Goal: Task Accomplishment & Management: Complete application form

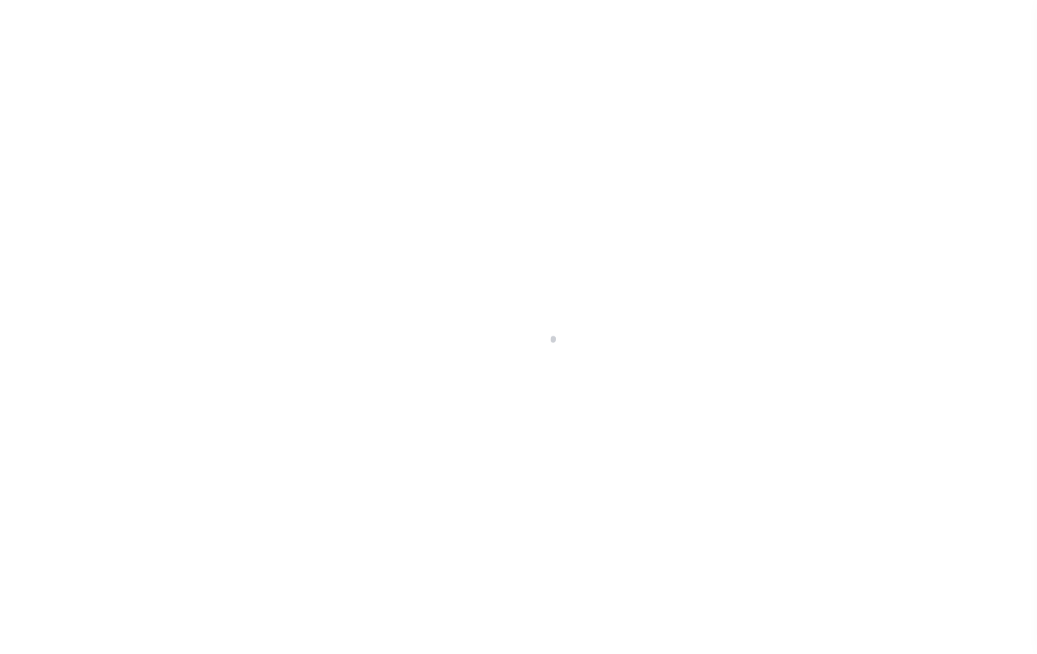
select select
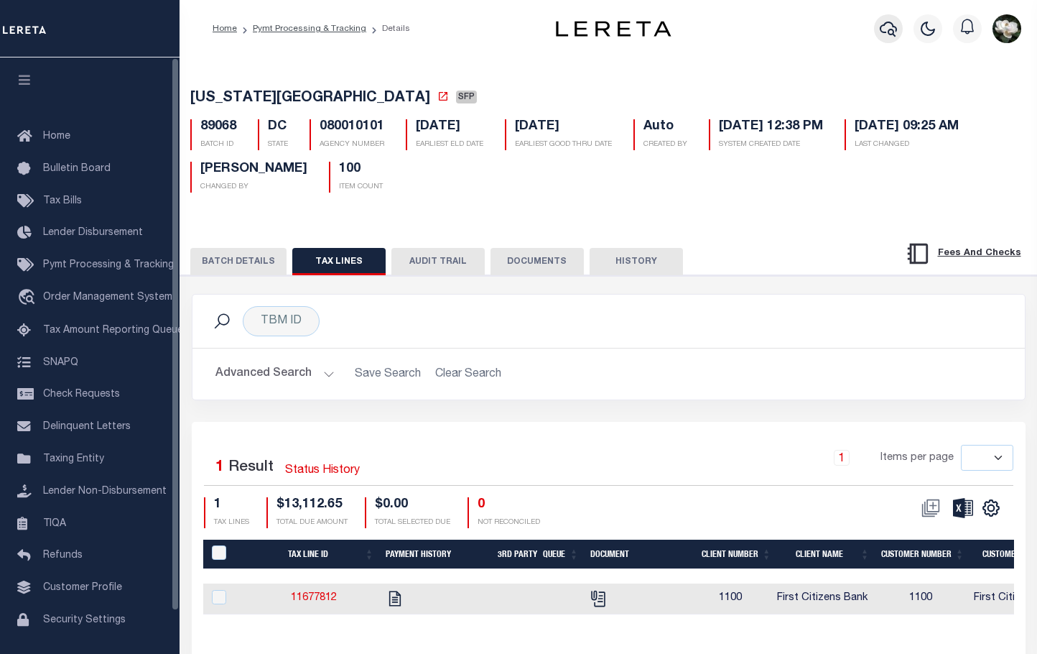
click at [898, 34] on button "button" at bounding box center [888, 28] width 29 height 29
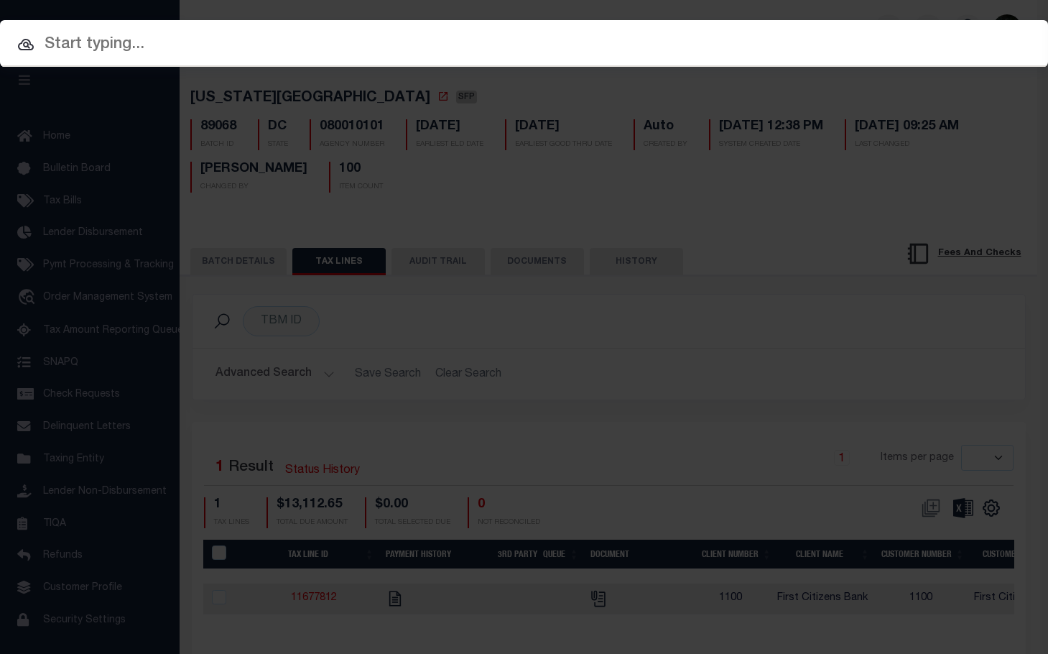
click at [290, 45] on input "text" at bounding box center [524, 44] width 1048 height 25
paste input "10030444"
type input "10030444"
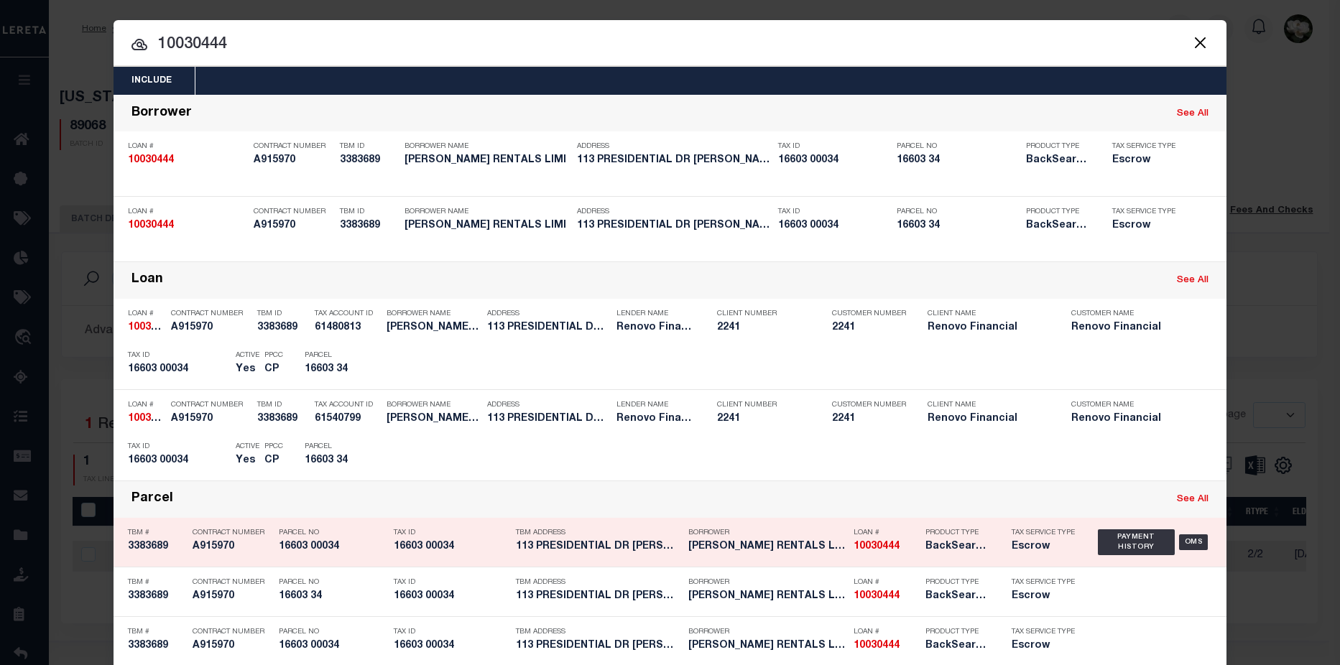
click at [777, 550] on h5 "JOE JET RENTALS LIMI" at bounding box center [767, 547] width 158 height 12
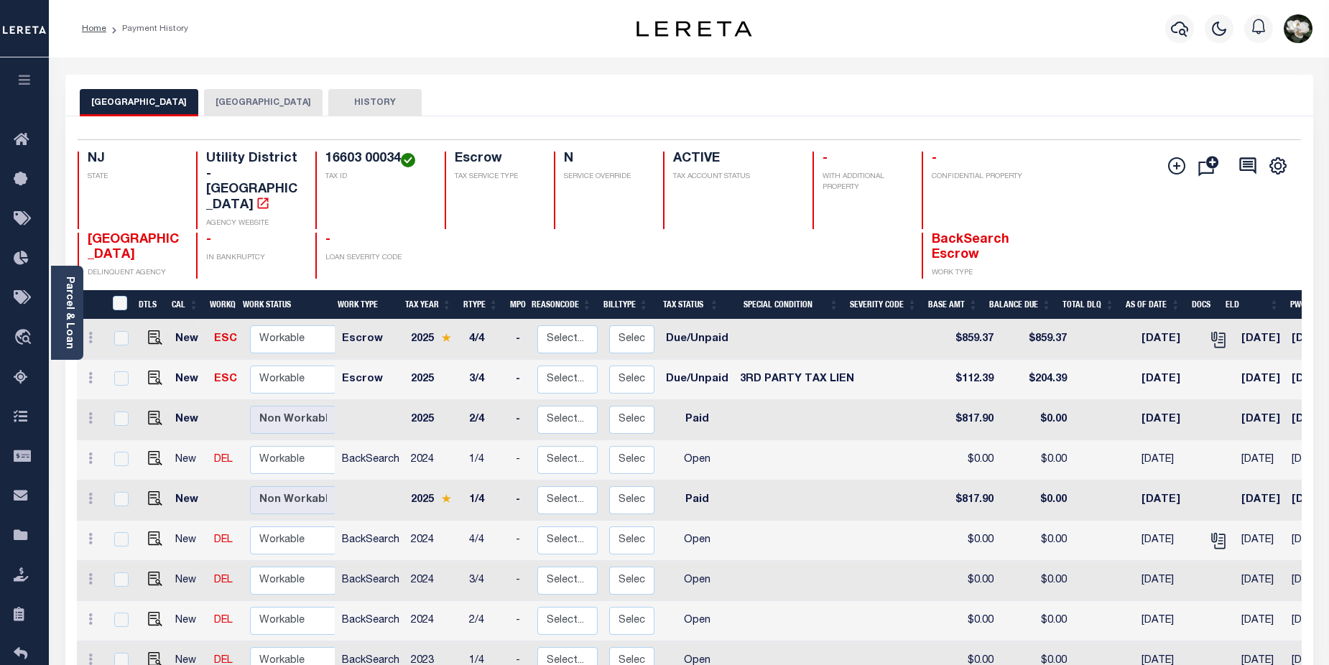
click at [198, 105] on button "GLOUCESTER TOWNSHIP_MUA" at bounding box center [139, 102] width 119 height 27
click at [149, 371] on img "" at bounding box center [155, 378] width 14 height 14
checkbox input "true"
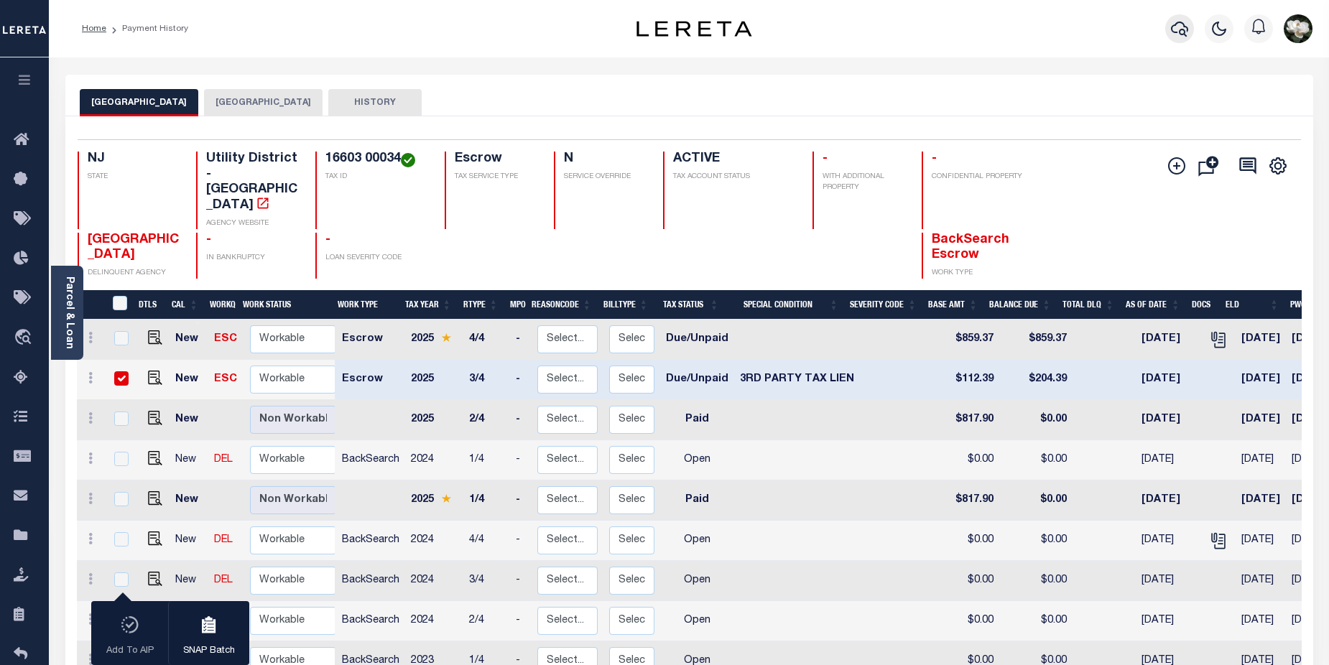
click at [1175, 33] on icon "button" at bounding box center [1179, 28] width 17 height 17
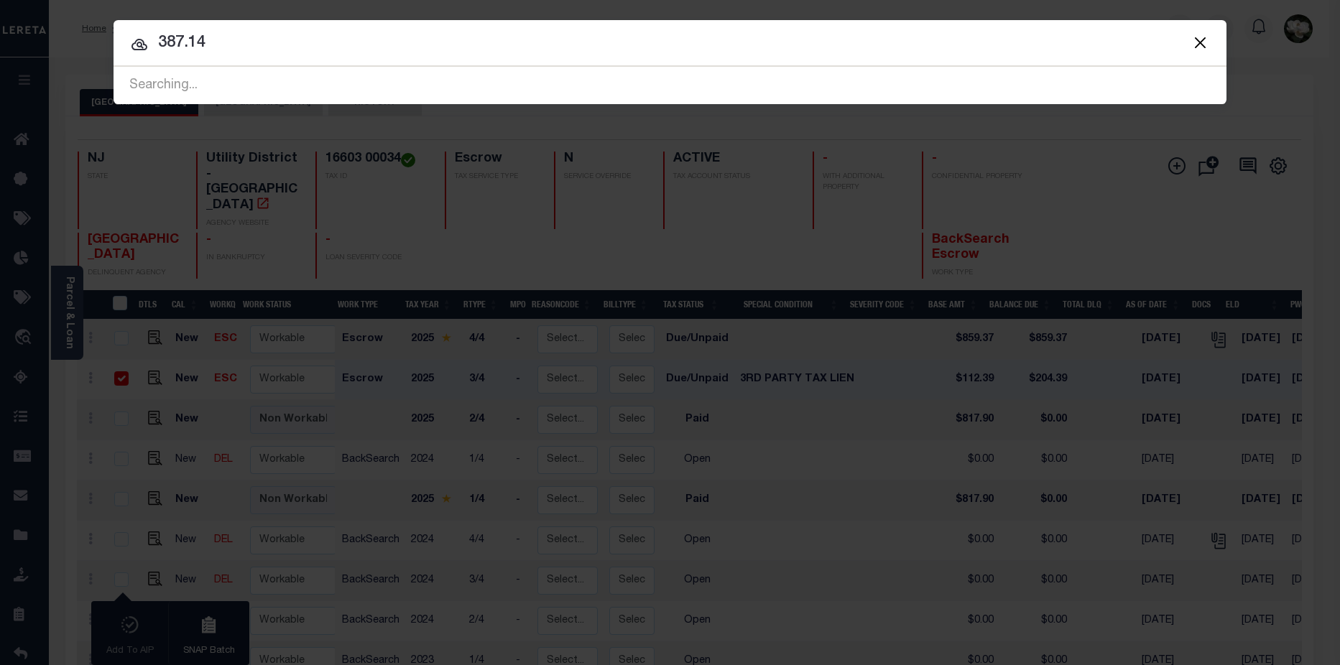
click at [183, 47] on input "387.14" at bounding box center [670, 43] width 1113 height 25
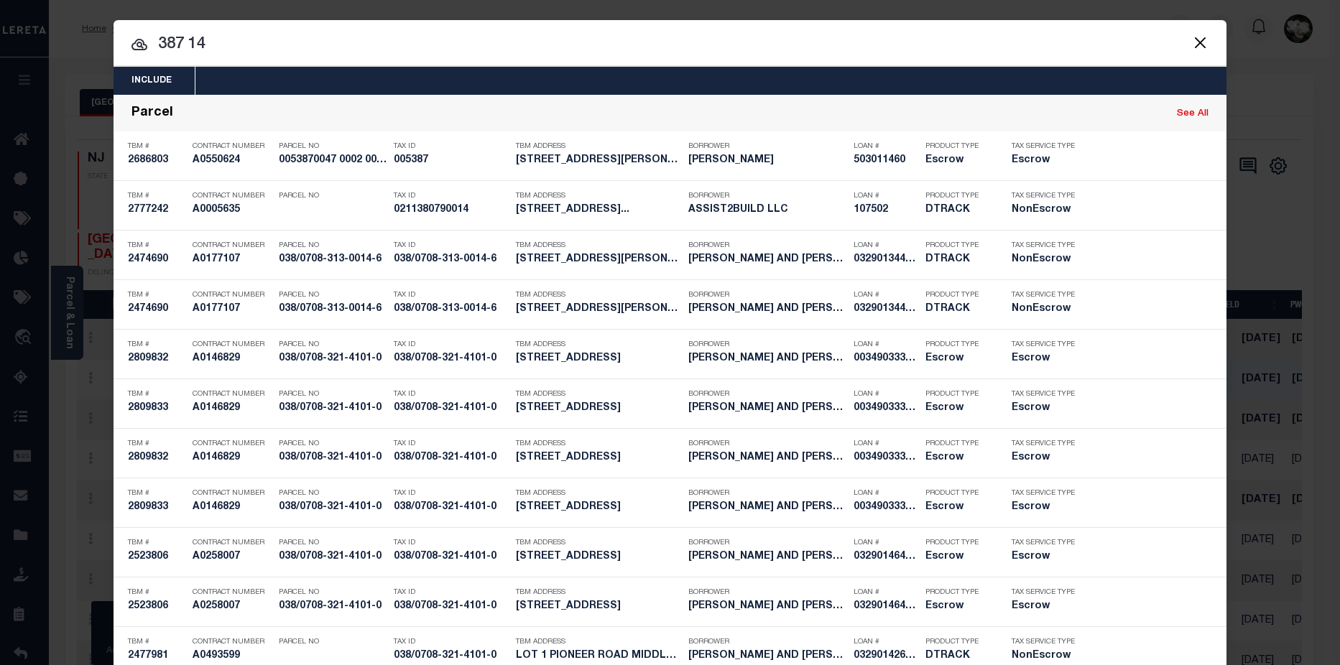
drag, startPoint x: 251, startPoint y: 47, endPoint x: 106, endPoint y: 42, distance: 144.5
click at [106, 42] on div "Include Loans TBM Customers Borrowers Payments (Lender Non-Disb) Payments (Lend…" at bounding box center [670, 332] width 1340 height 665
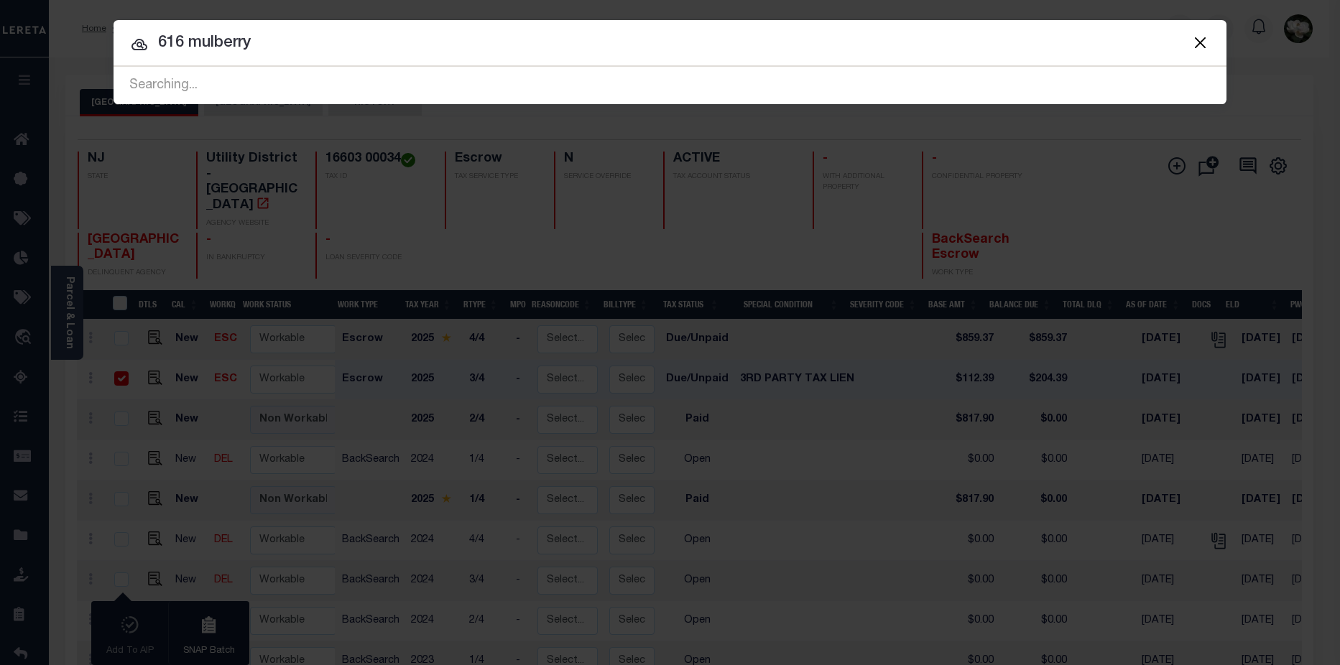
type input "616 mulberry"
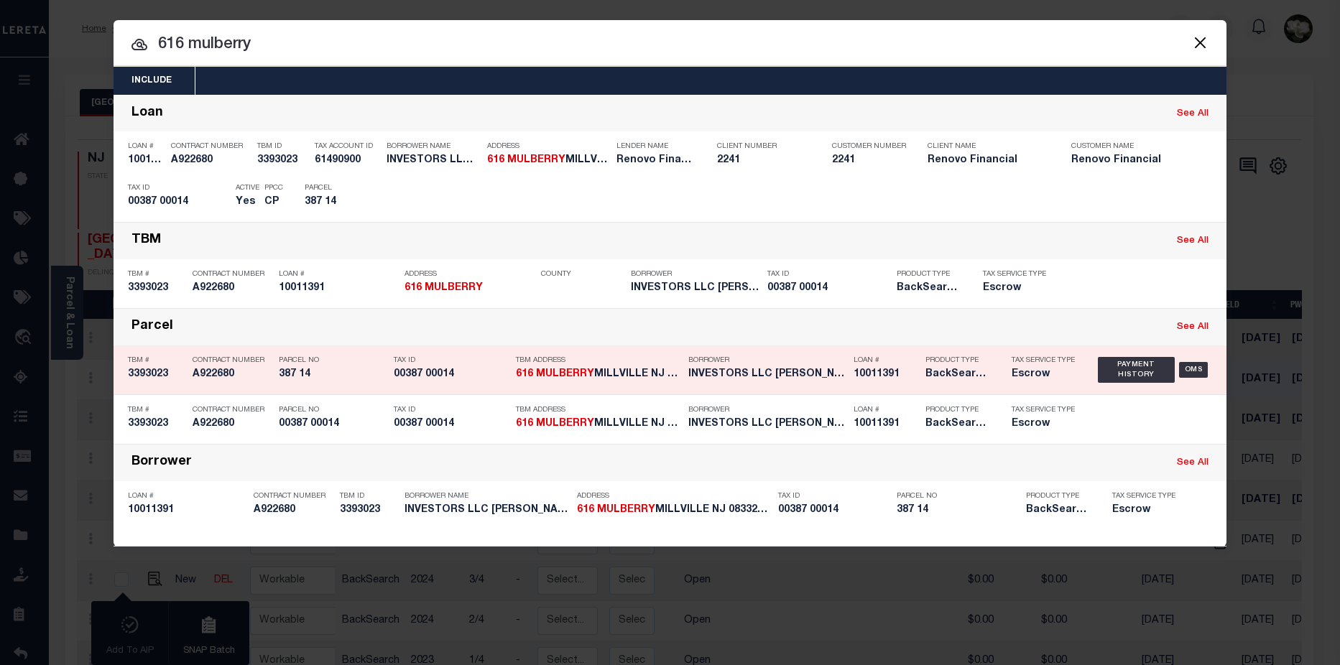
click at [661, 391] on div "TBM Address 616 MULBERRY MILLVILLE NJ 083323231" at bounding box center [598, 370] width 165 height 42
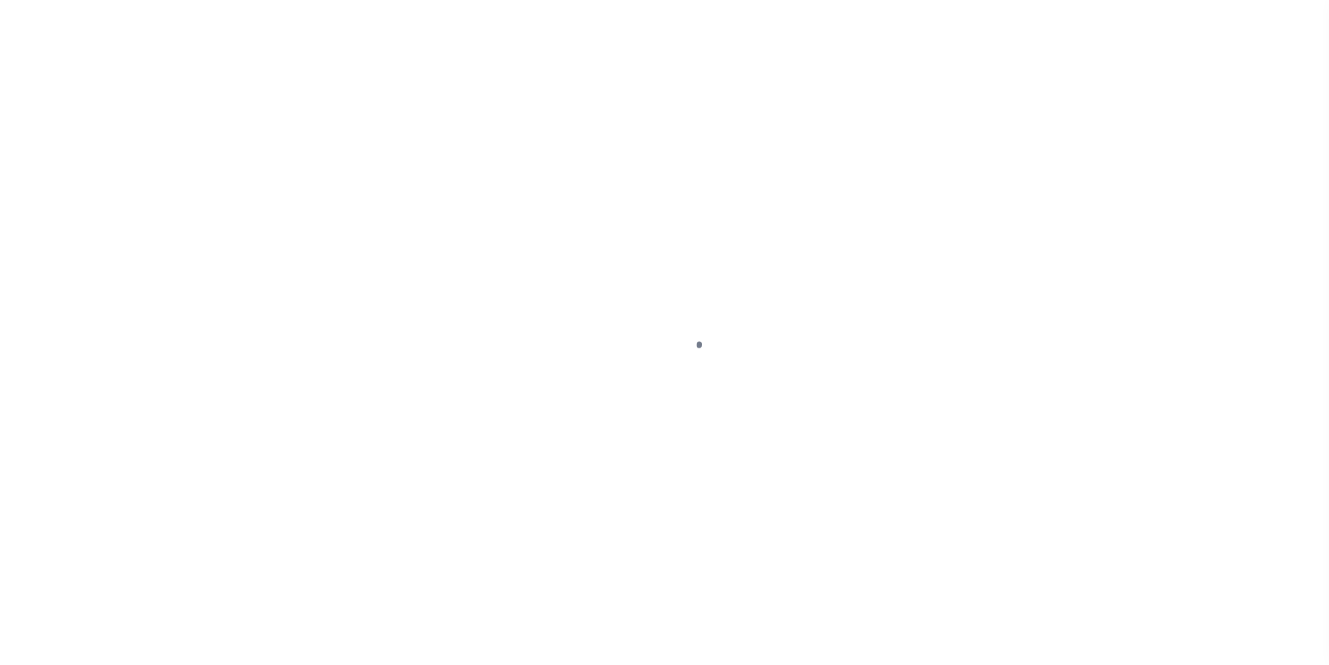
select select "DUE"
select select "20"
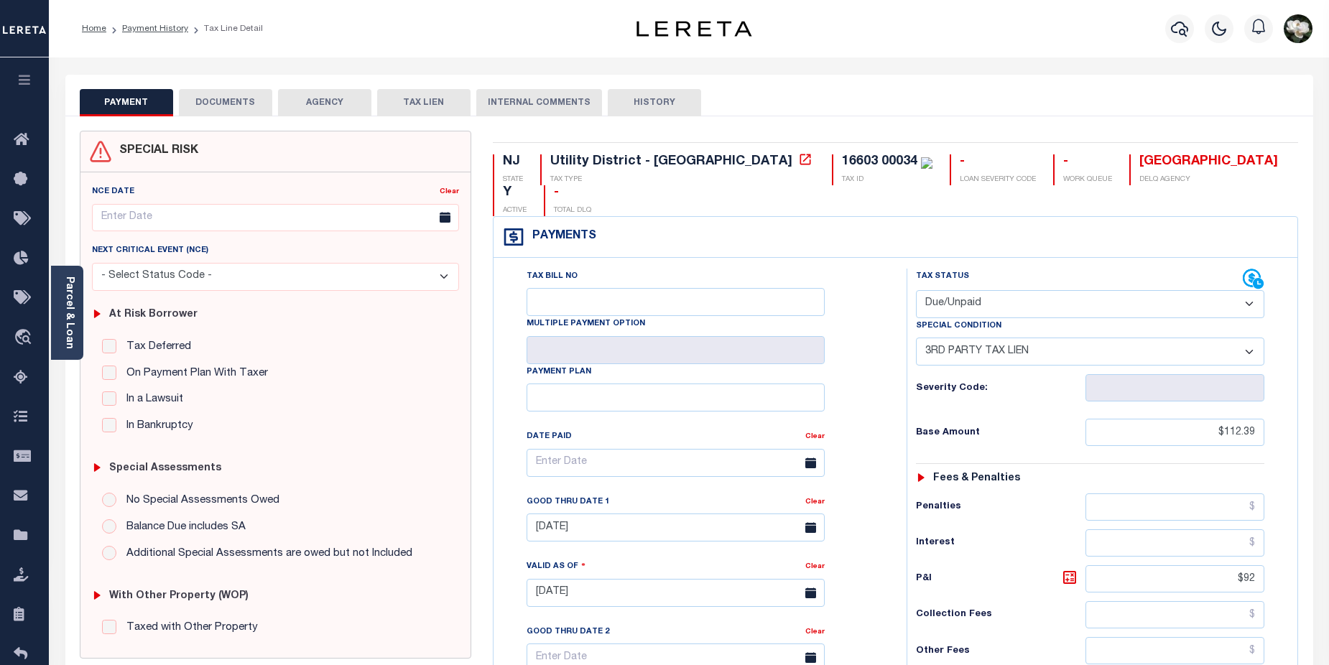
click at [236, 108] on button "DOCUMENTS" at bounding box center [225, 102] width 93 height 27
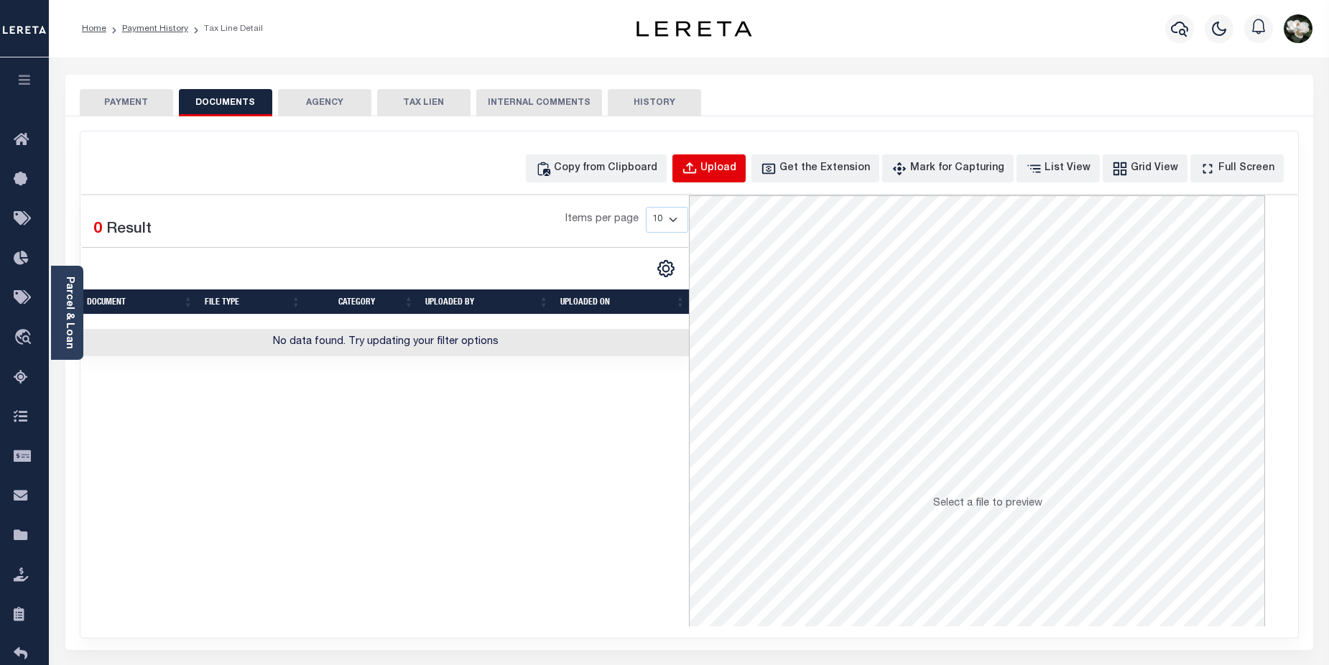
click at [736, 173] on div "Upload" at bounding box center [718, 169] width 36 height 16
select select "POP"
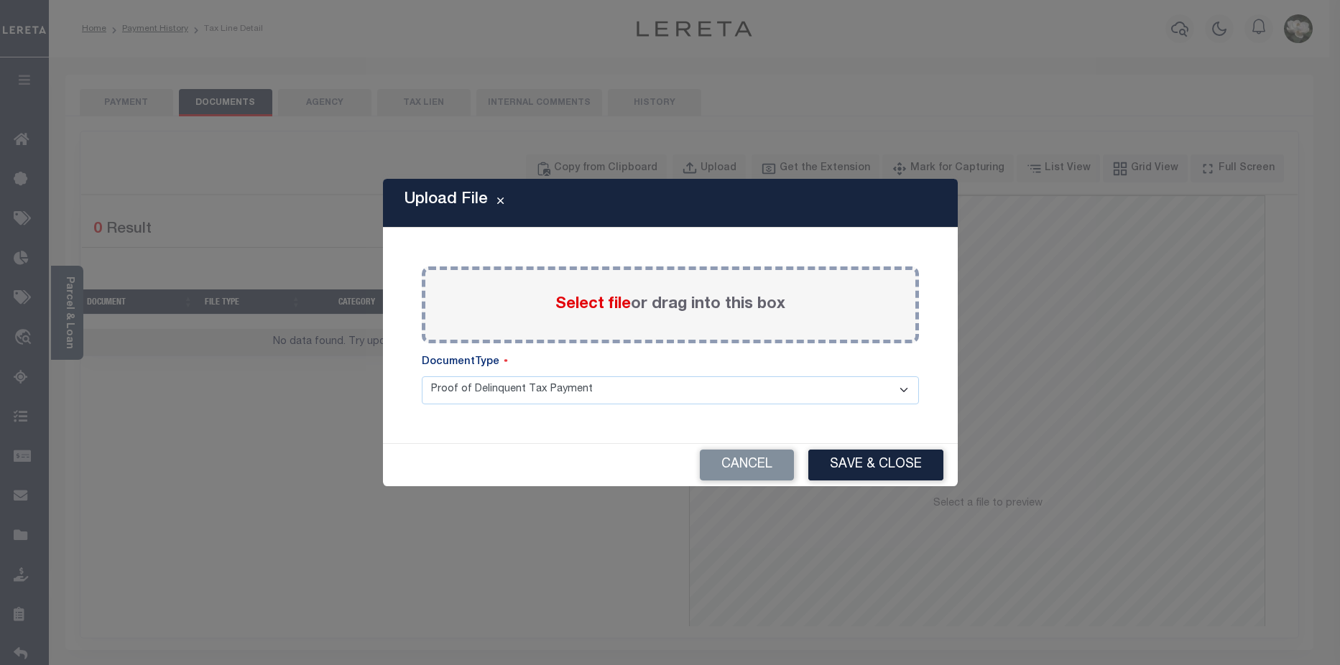
click at [580, 306] on span "Select file" at bounding box center [592, 305] width 75 height 16
click at [0, 0] on input "Select file or drag into this box" at bounding box center [0, 0] width 0 height 0
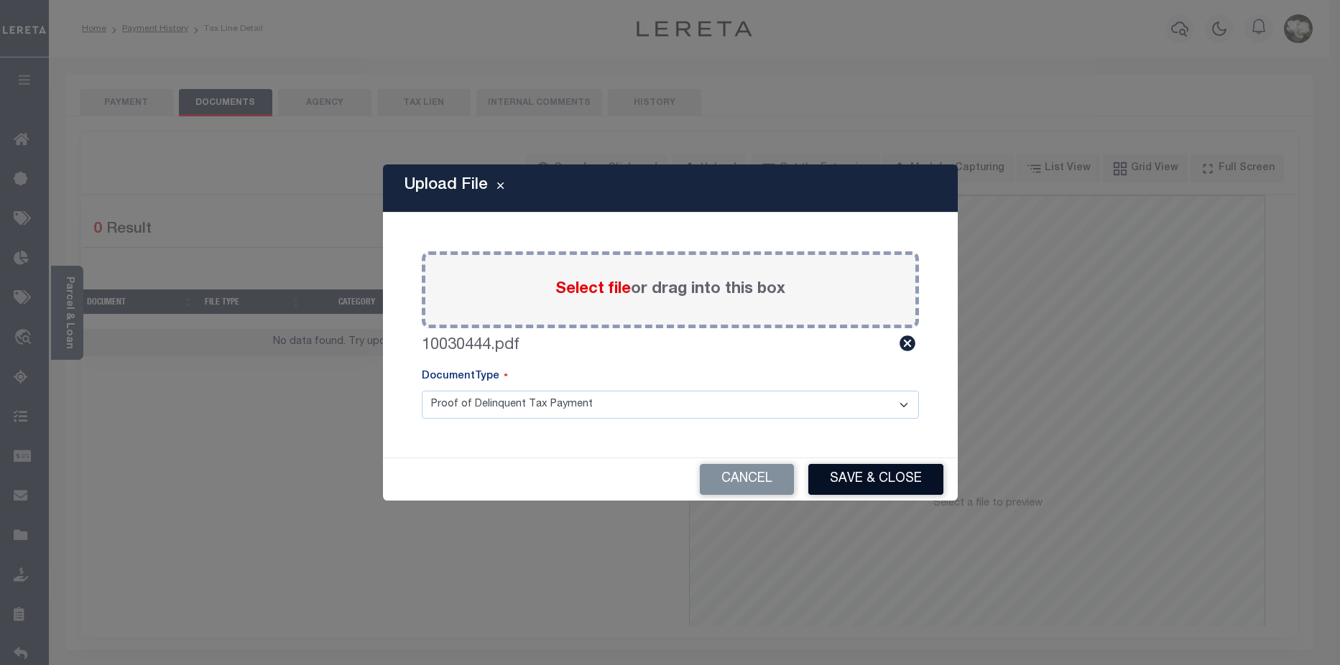
click at [898, 476] on button "Save & Close" at bounding box center [875, 479] width 135 height 31
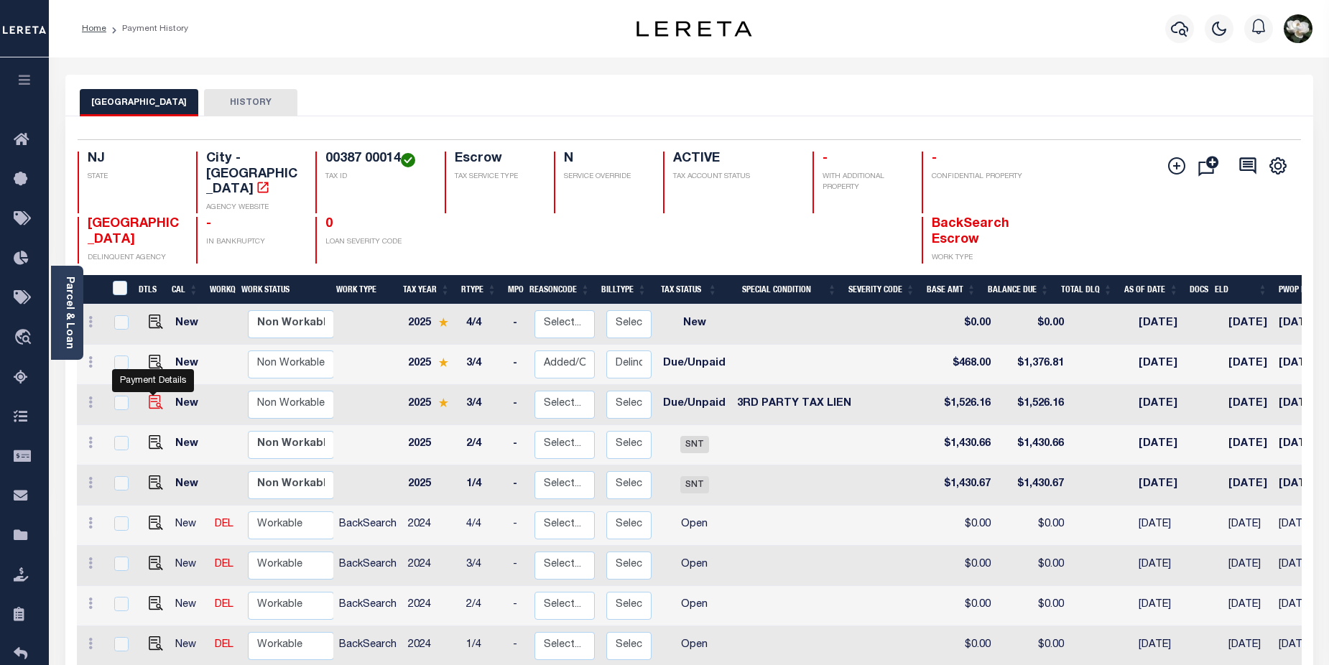
click at [154, 395] on img "" at bounding box center [156, 402] width 14 height 14
checkbox input "true"
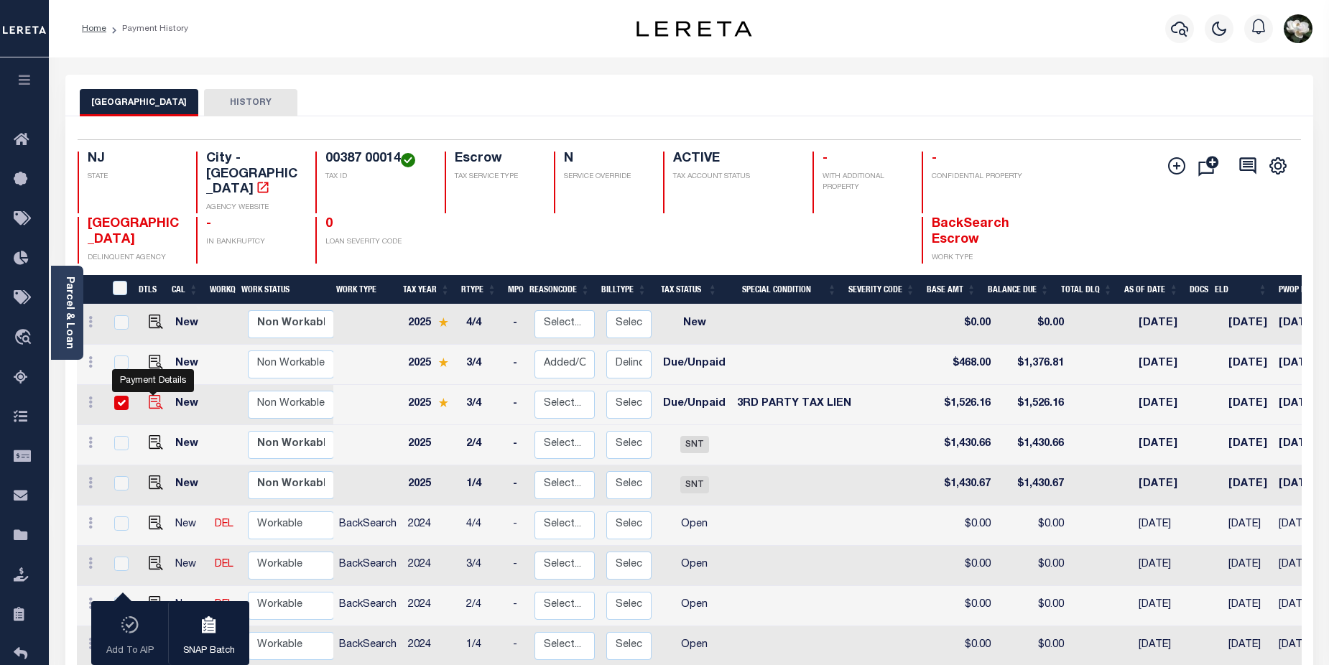
click at [149, 395] on img "" at bounding box center [156, 402] width 14 height 14
checkbox input "false"
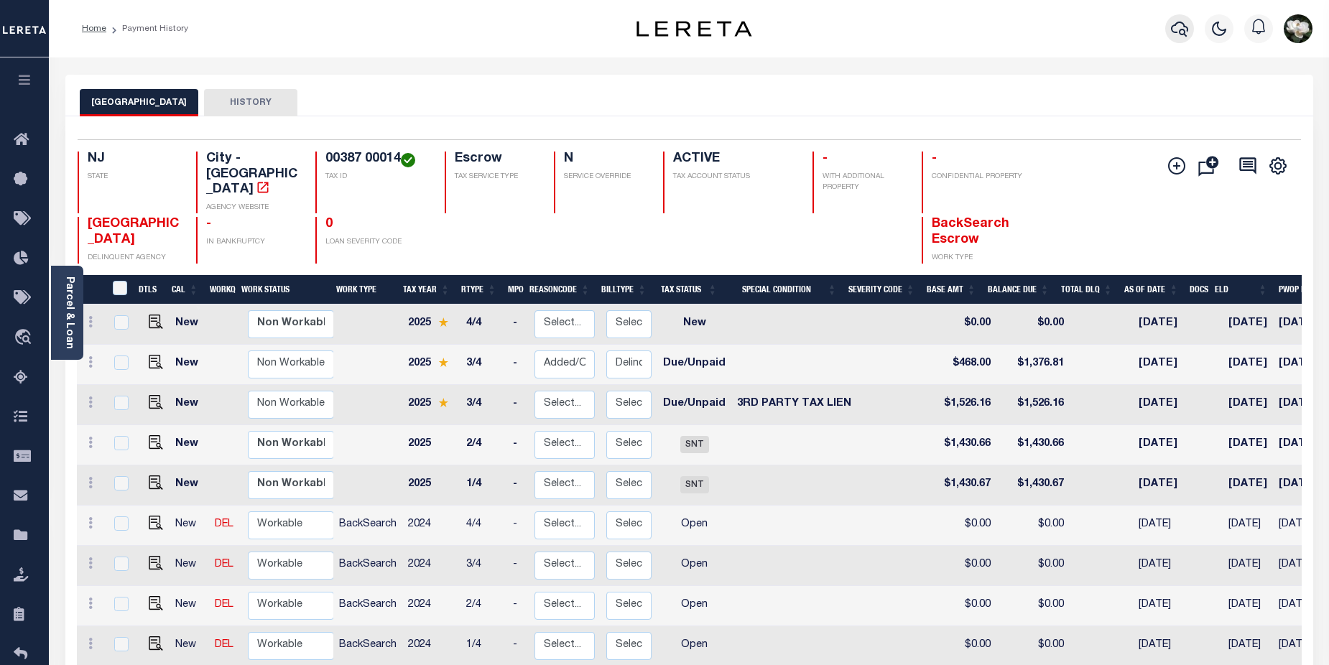
click at [1184, 27] on icon "button" at bounding box center [1179, 29] width 17 height 15
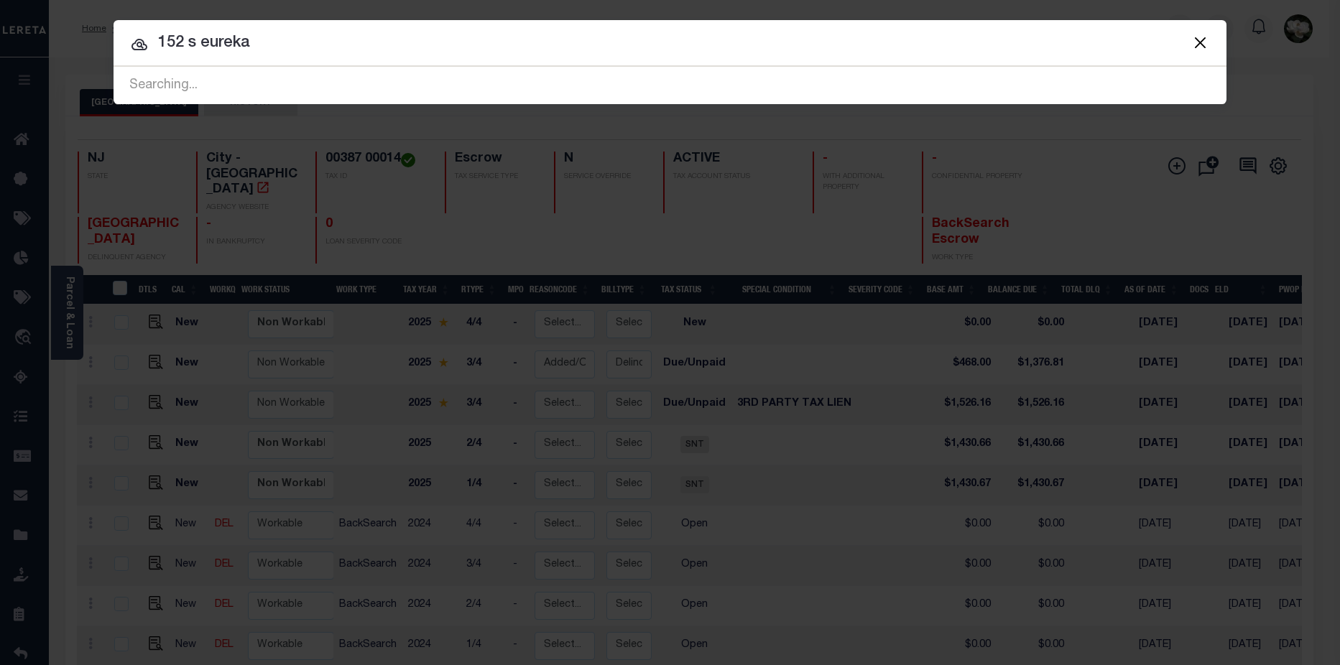
type input "152 s eureka"
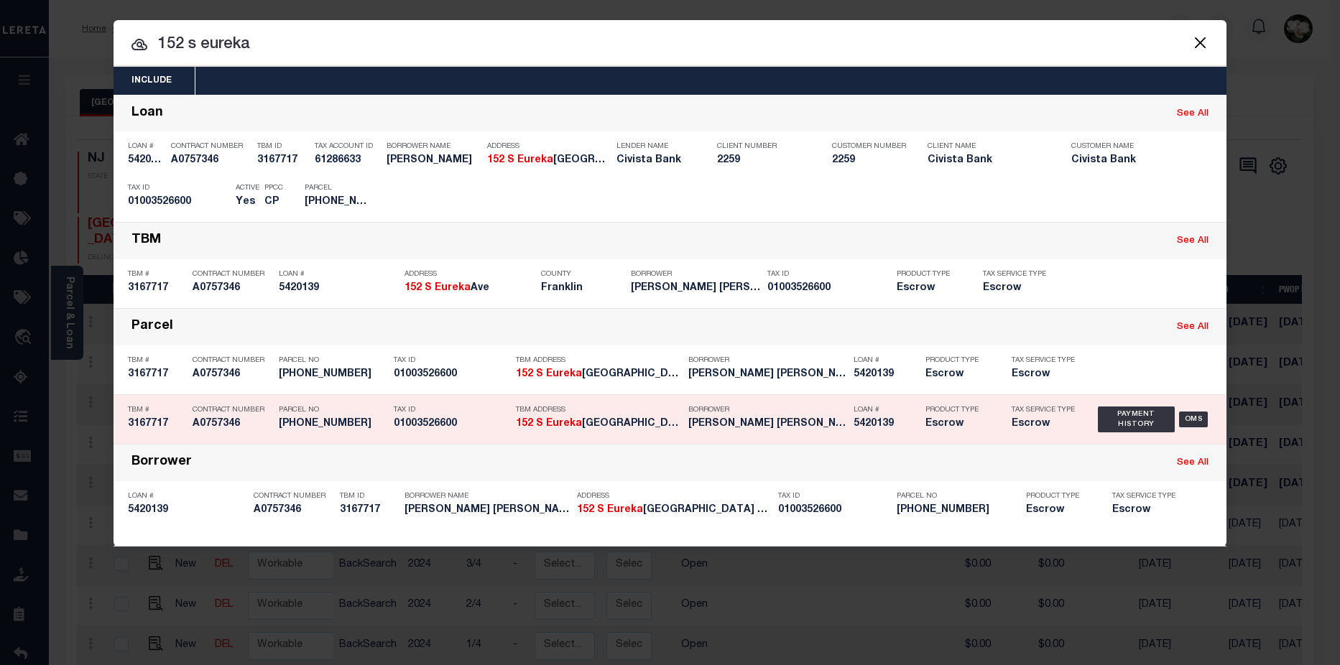
click at [973, 424] on h5 "Escrow" at bounding box center [957, 424] width 65 height 12
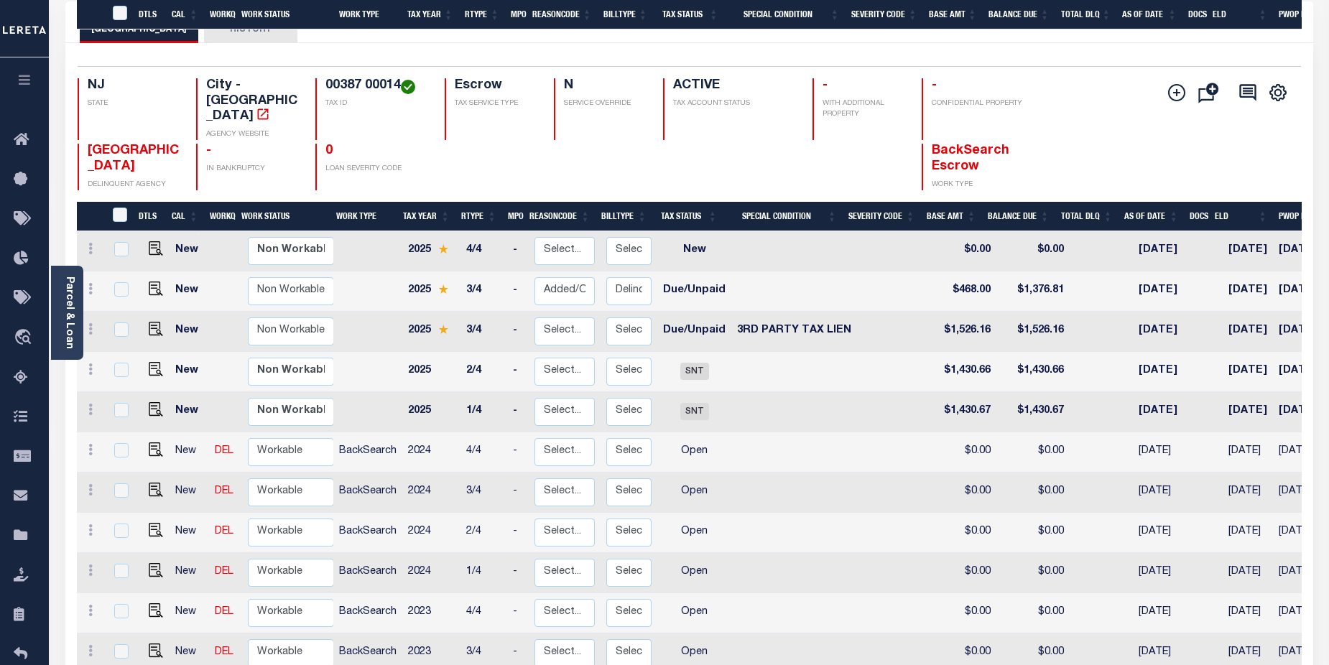
scroll to position [267, 0]
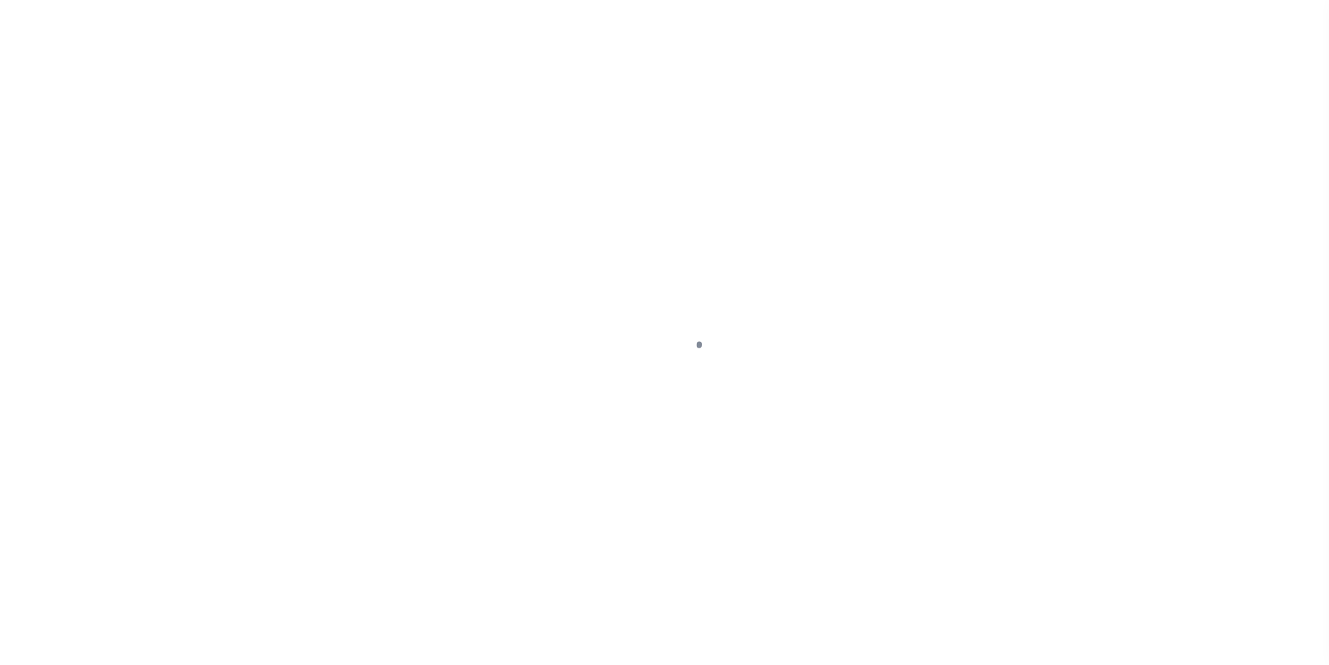
select select "DUE"
select select "20"
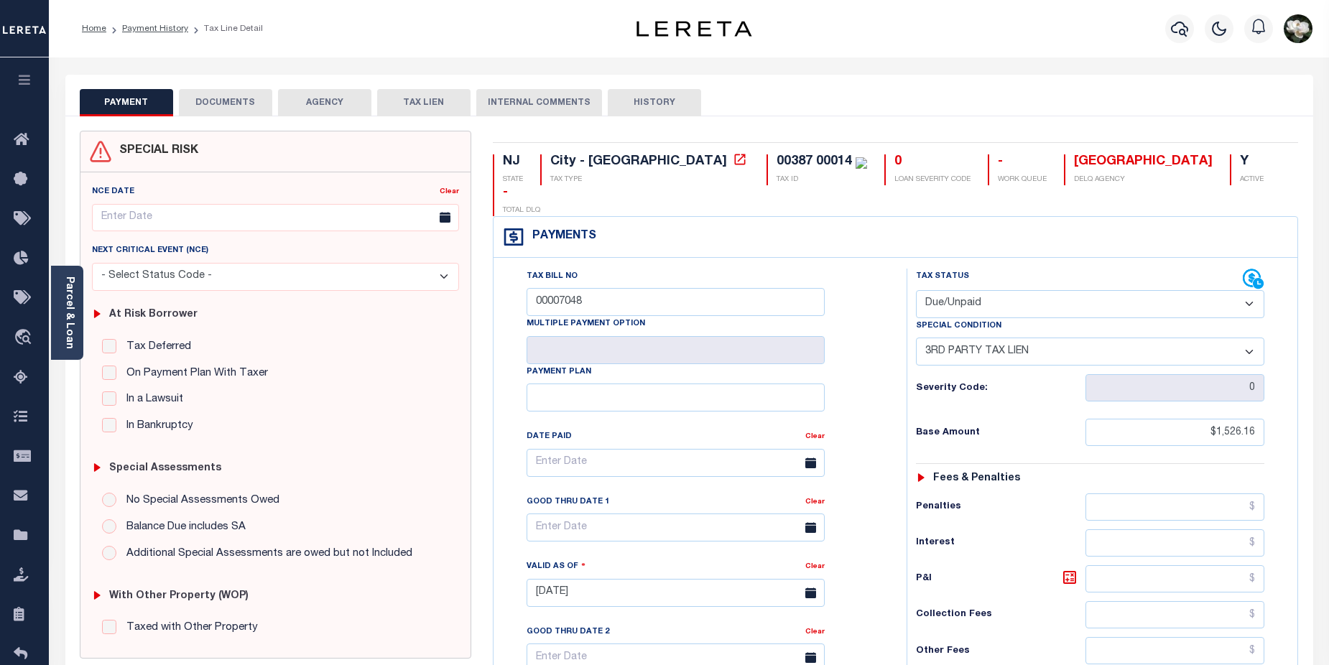
click at [223, 103] on button "DOCUMENTS" at bounding box center [225, 102] width 93 height 27
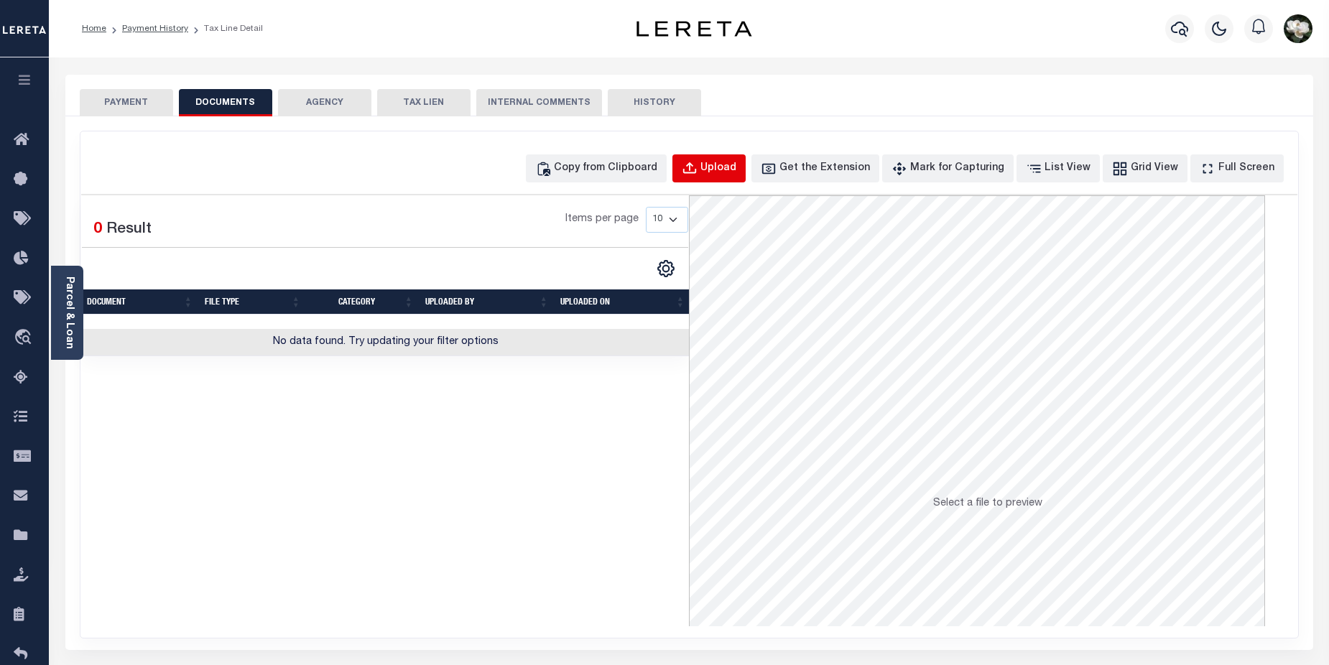
click at [731, 170] on div "Upload" at bounding box center [718, 169] width 36 height 16
select select "POP"
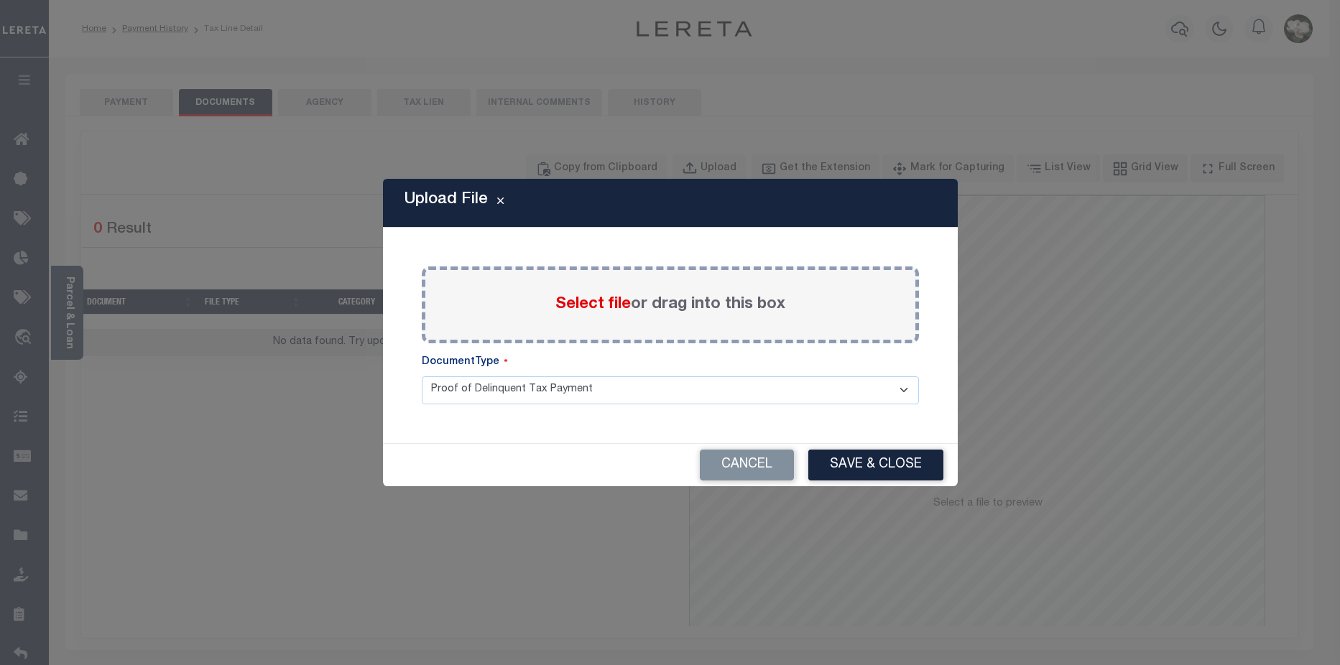
click at [584, 307] on span "Select file" at bounding box center [592, 305] width 75 height 16
click at [0, 0] on input "Select file or drag into this box" at bounding box center [0, 0] width 0 height 0
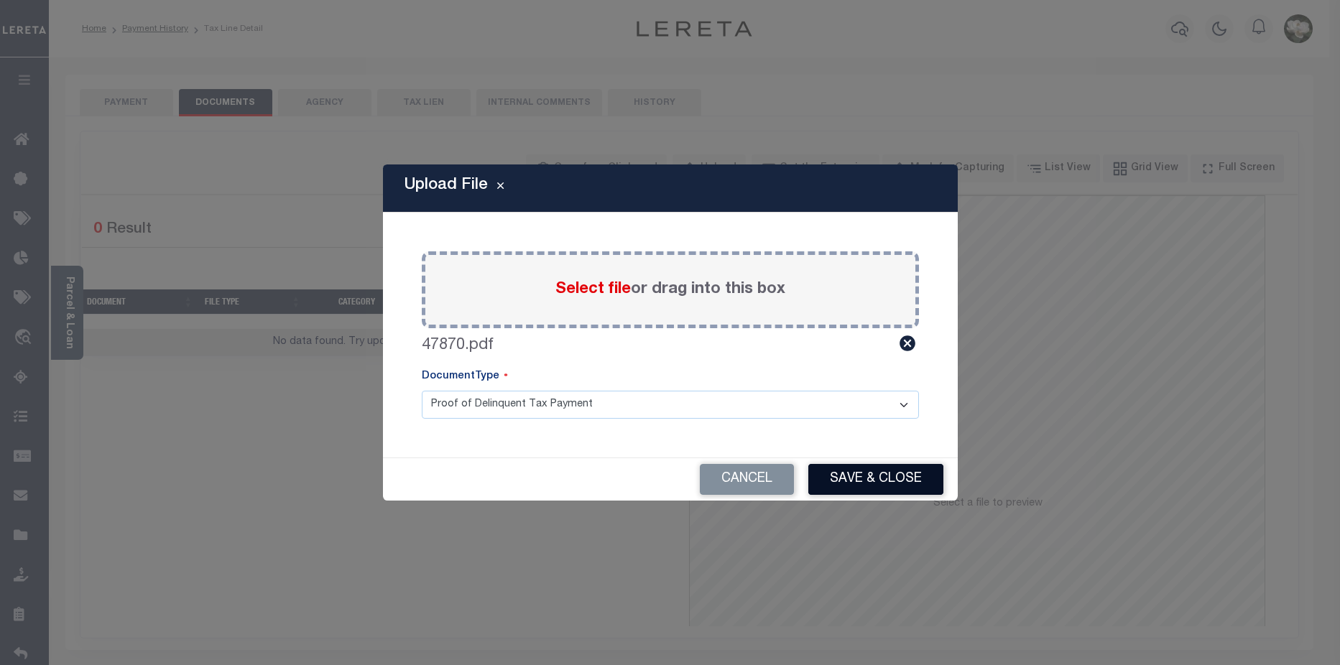
click at [887, 473] on button "Save & Close" at bounding box center [875, 479] width 135 height 31
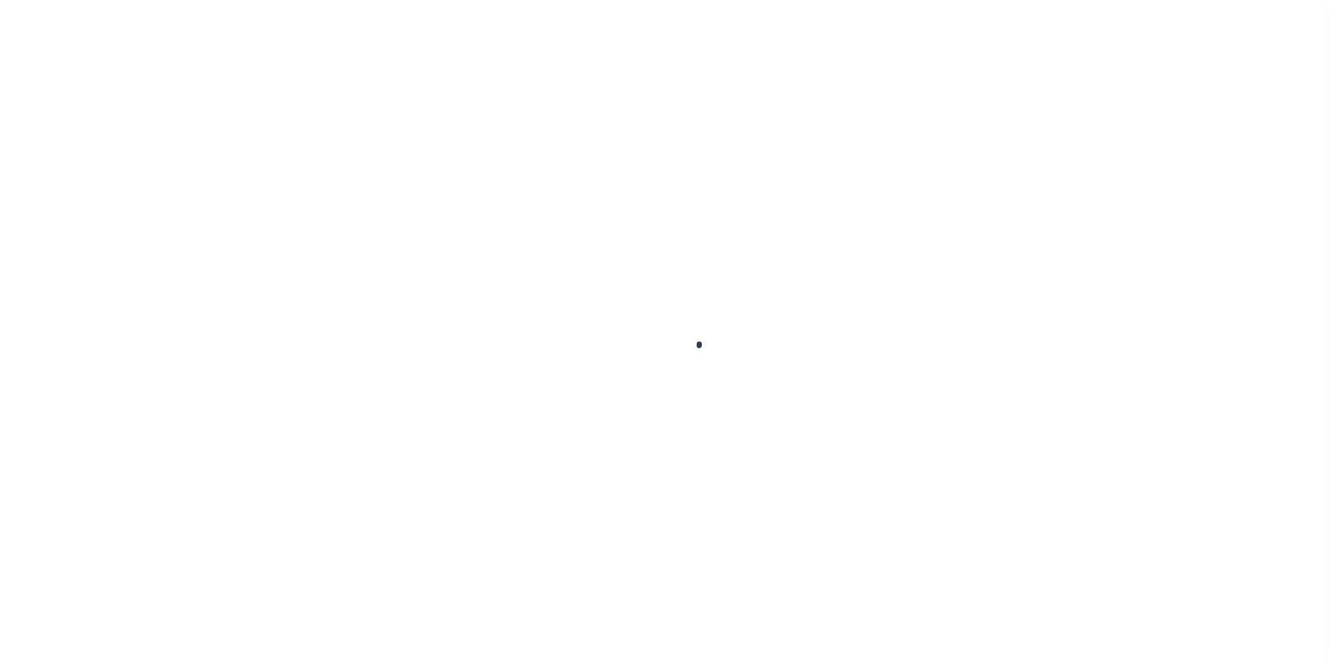
select select "DUE"
select select "20"
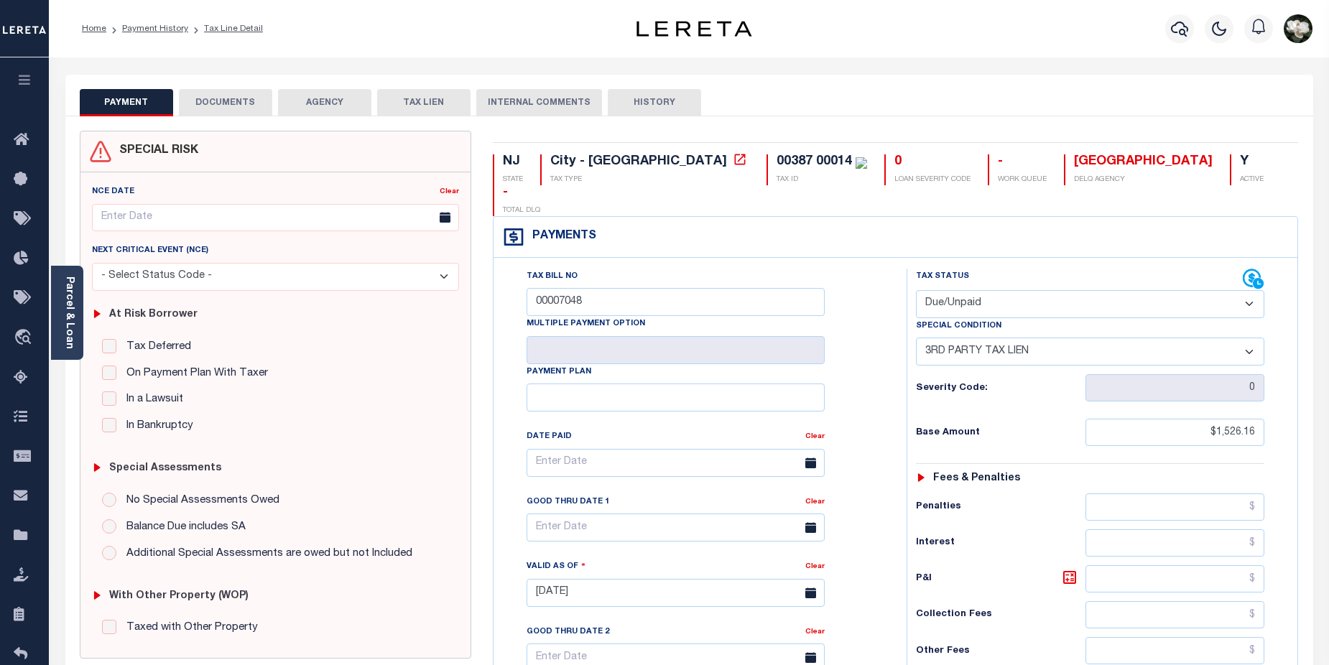
click at [246, 103] on button "DOCUMENTS" at bounding box center [225, 102] width 93 height 27
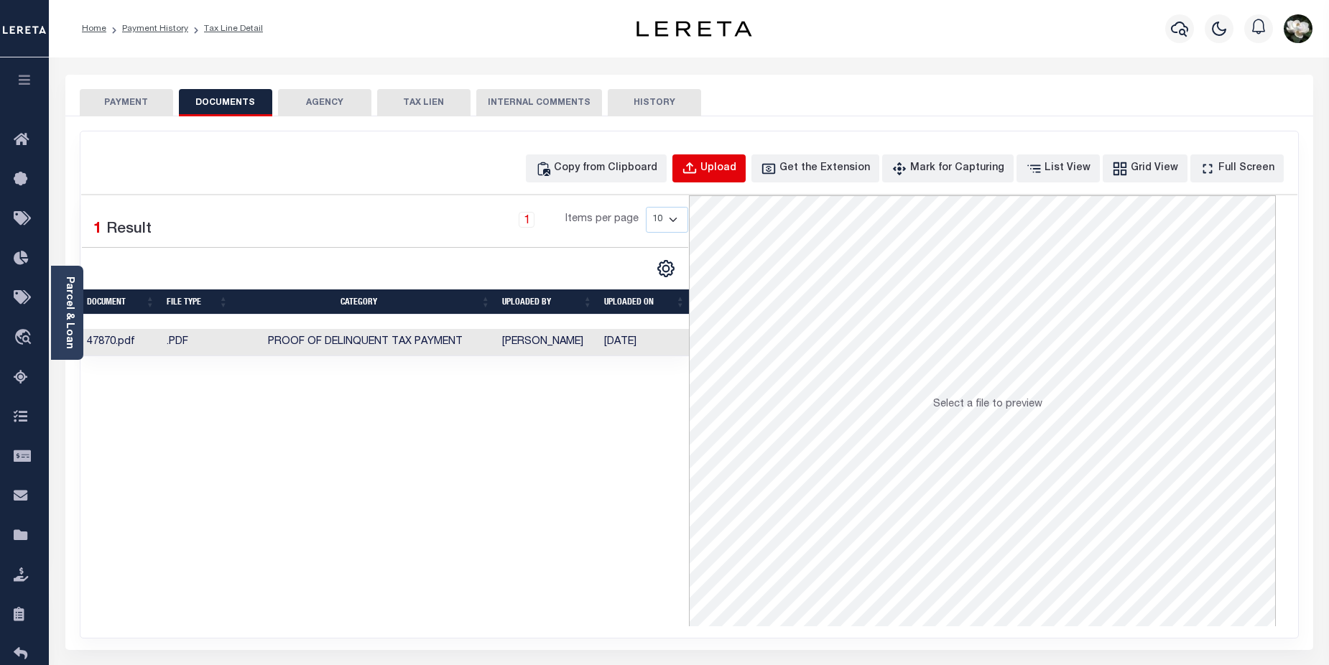
click at [728, 164] on button "Upload" at bounding box center [708, 168] width 73 height 28
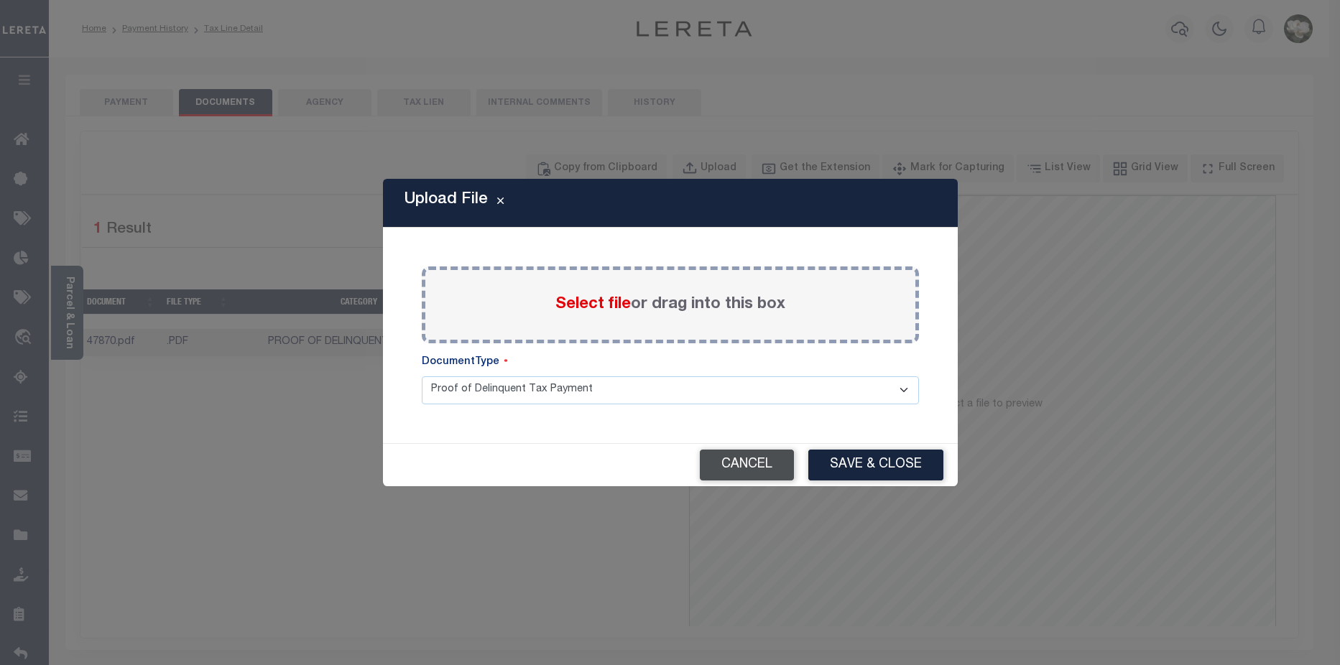
click at [774, 463] on button "Cancel" at bounding box center [747, 465] width 94 height 31
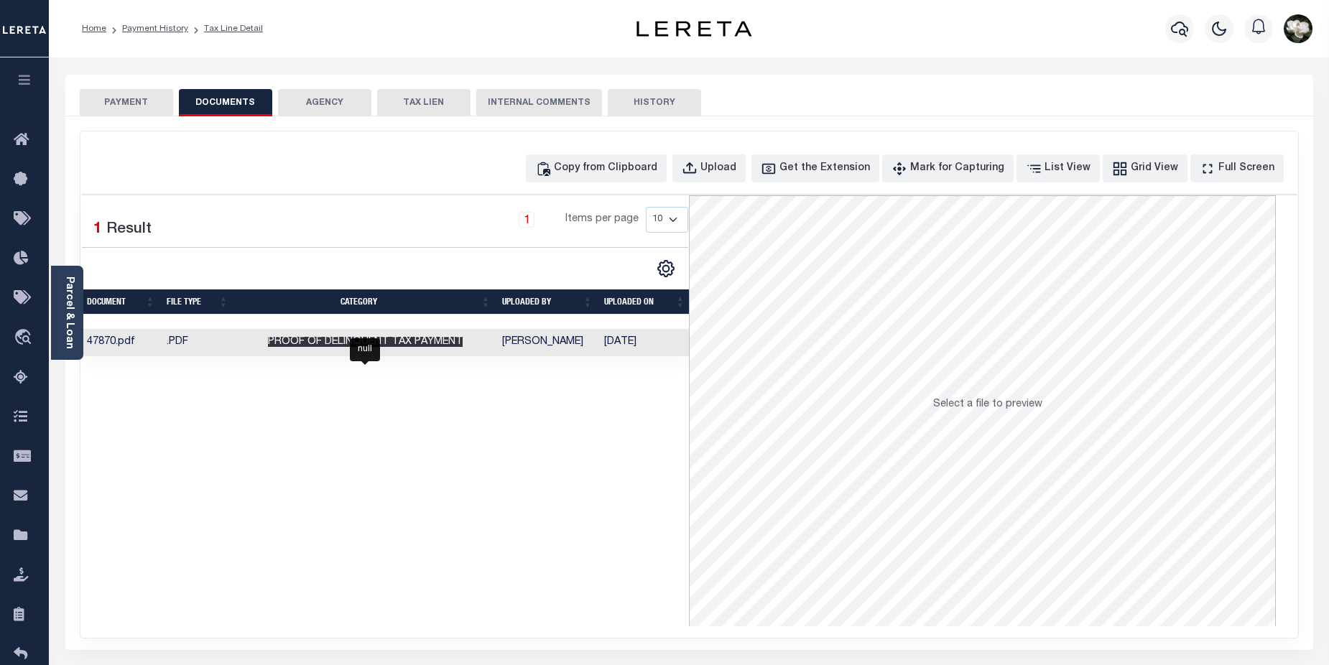
click at [286, 347] on span "Proof of Delinquent Tax Payment" at bounding box center [365, 342] width 195 height 10
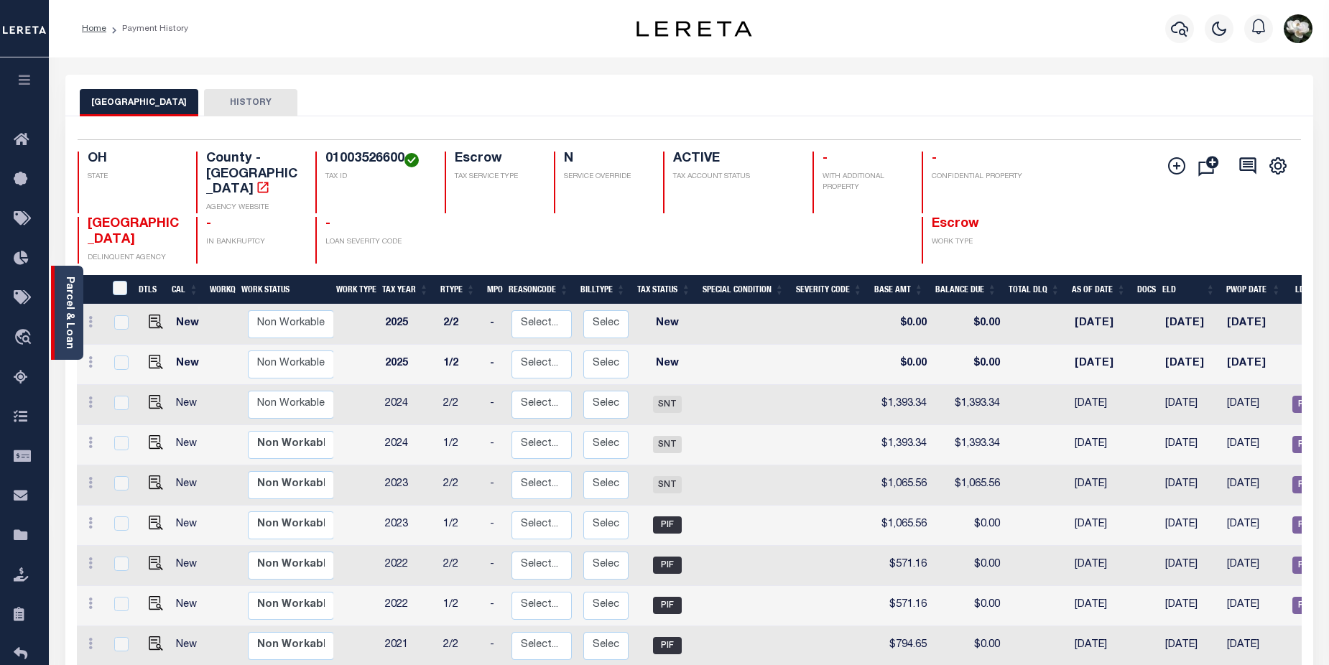
click at [67, 305] on link "Parcel & Loan" at bounding box center [69, 313] width 10 height 73
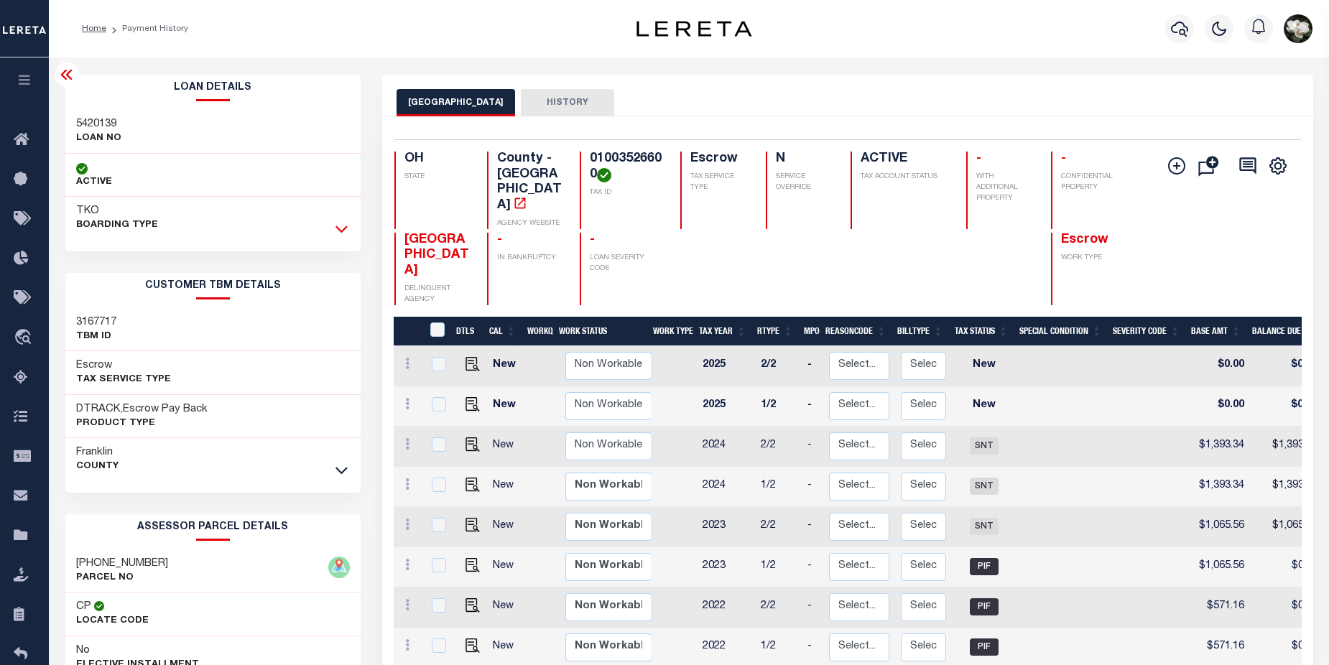
click at [345, 232] on icon at bounding box center [341, 228] width 12 height 15
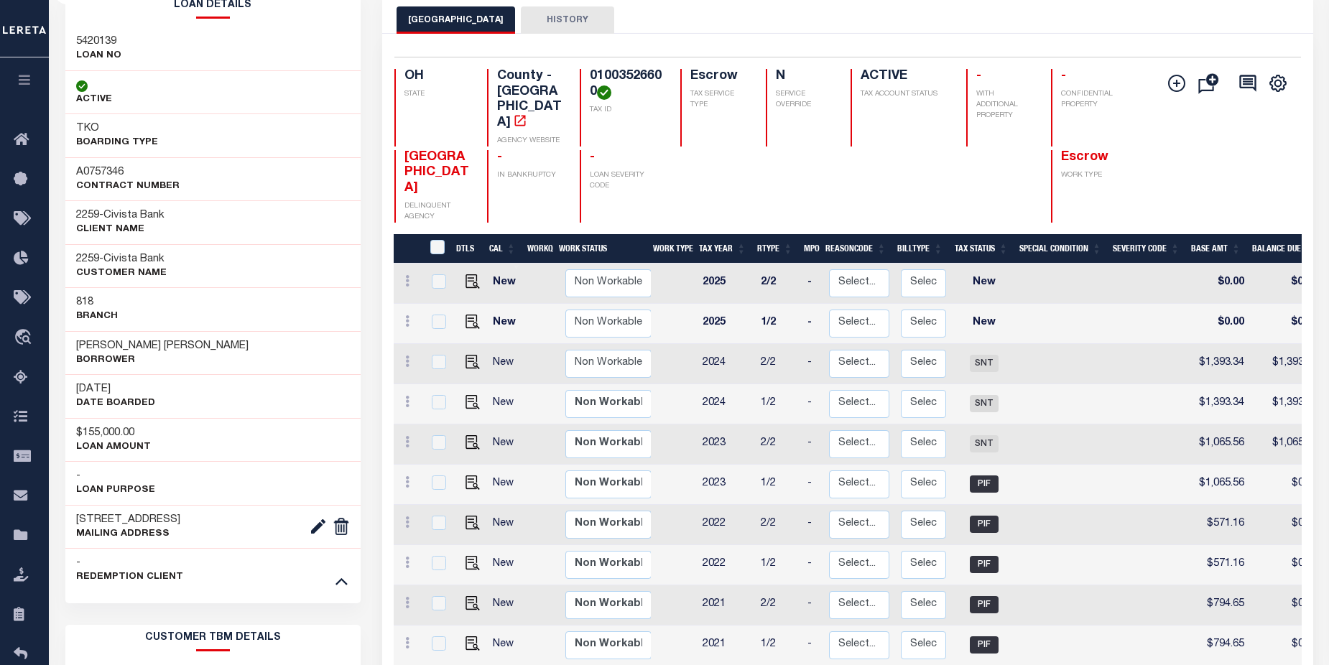
scroll to position [89, 0]
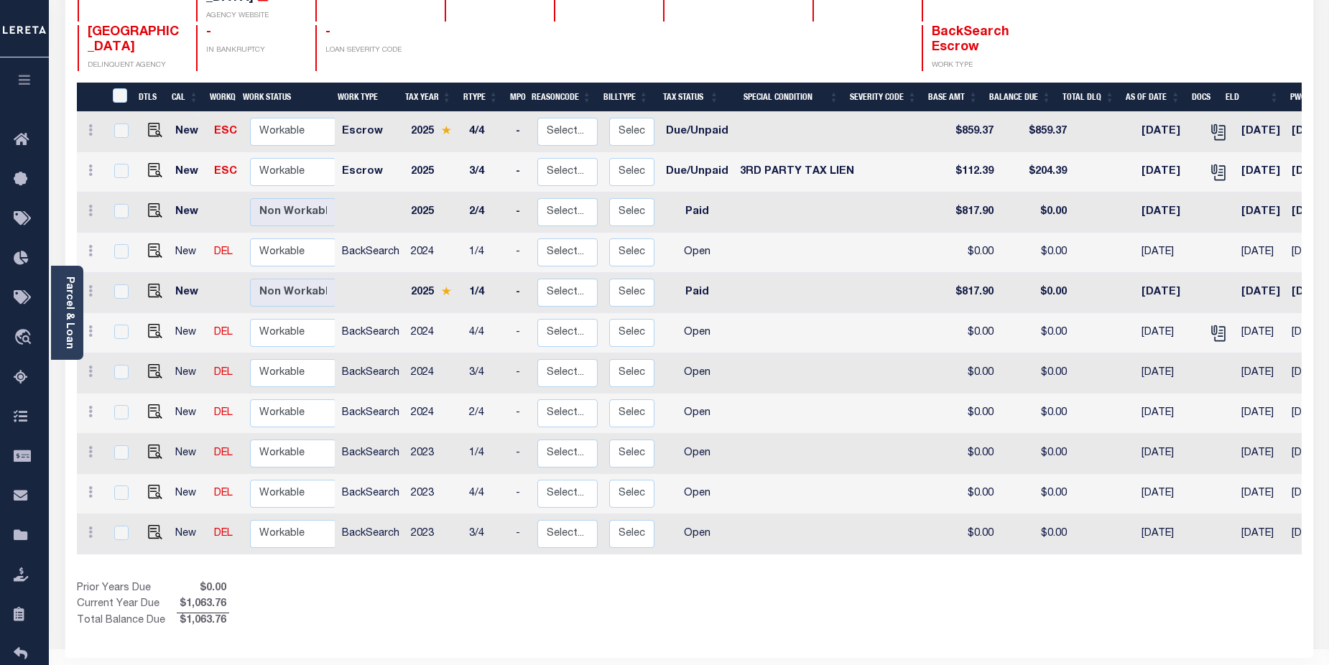
scroll to position [223, 0]
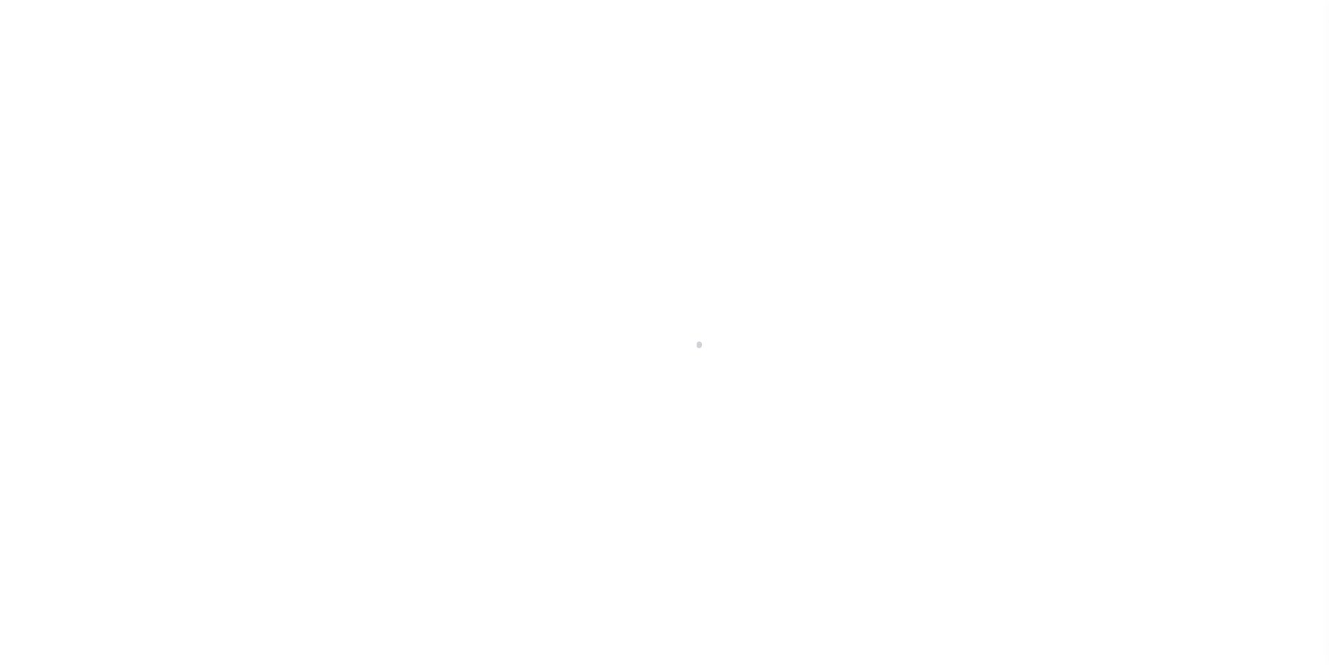
select select
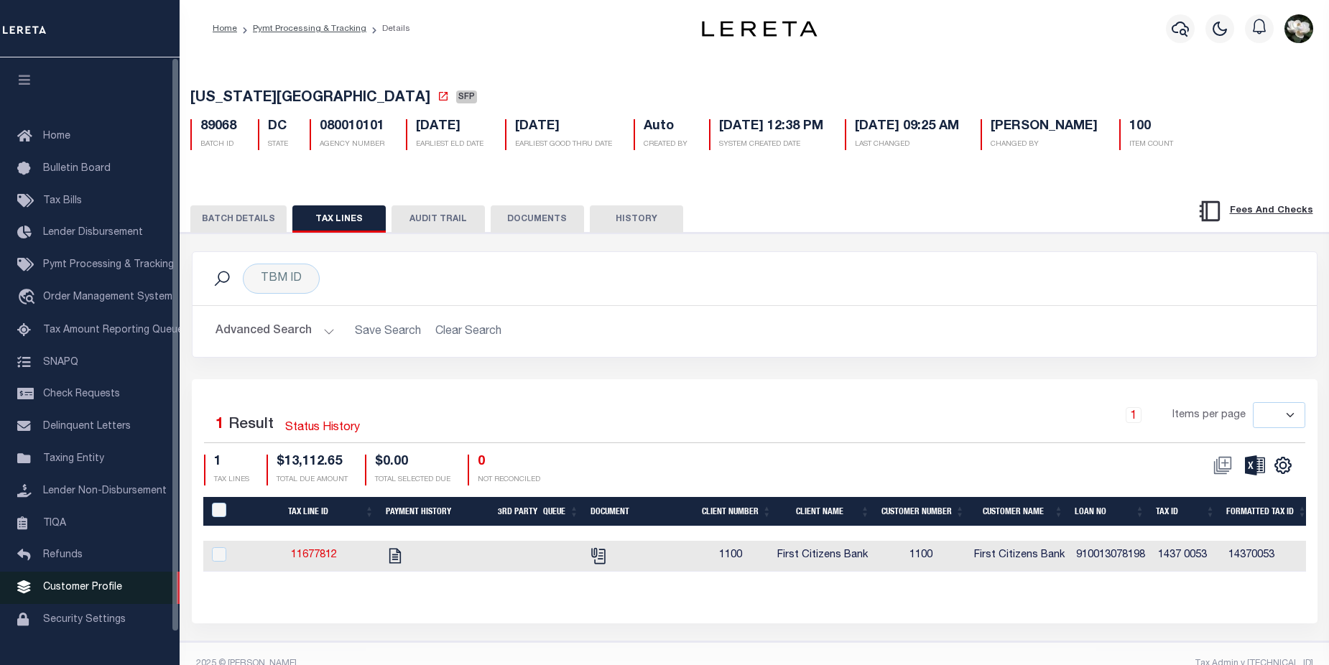
click at [108, 593] on span "Customer Profile" at bounding box center [82, 588] width 79 height 10
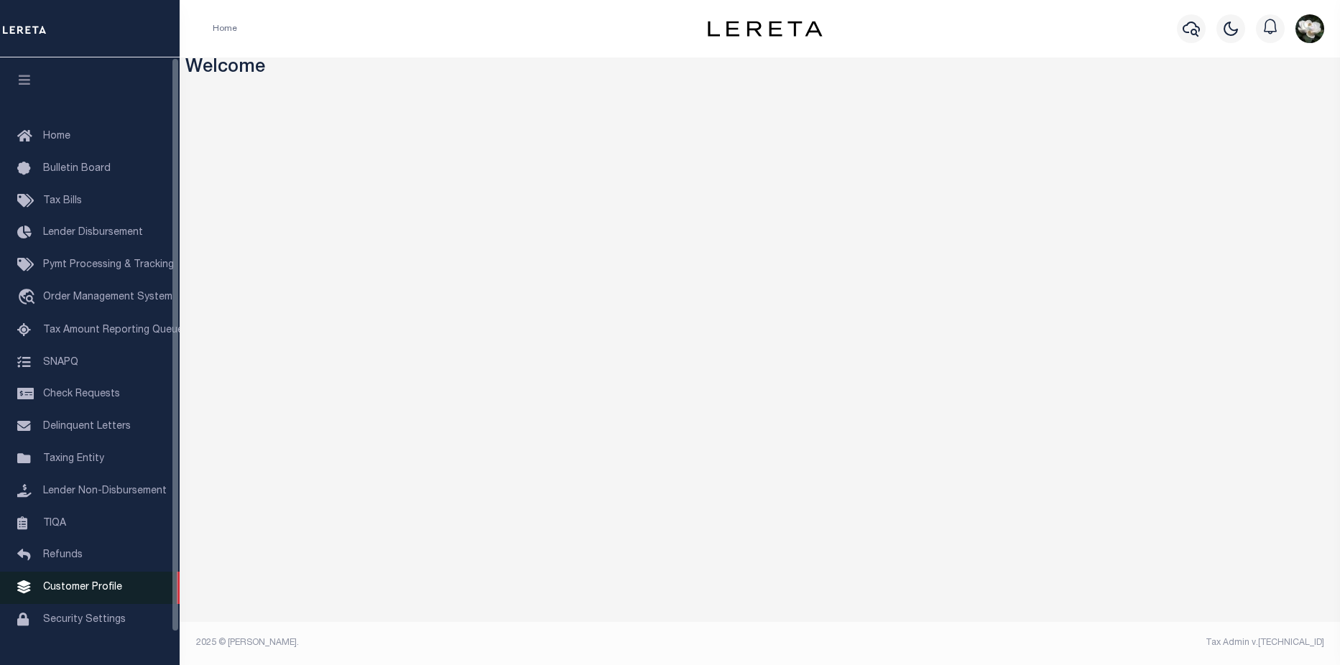
click at [111, 592] on span "Customer Profile" at bounding box center [82, 588] width 79 height 10
